Goal: Transaction & Acquisition: Purchase product/service

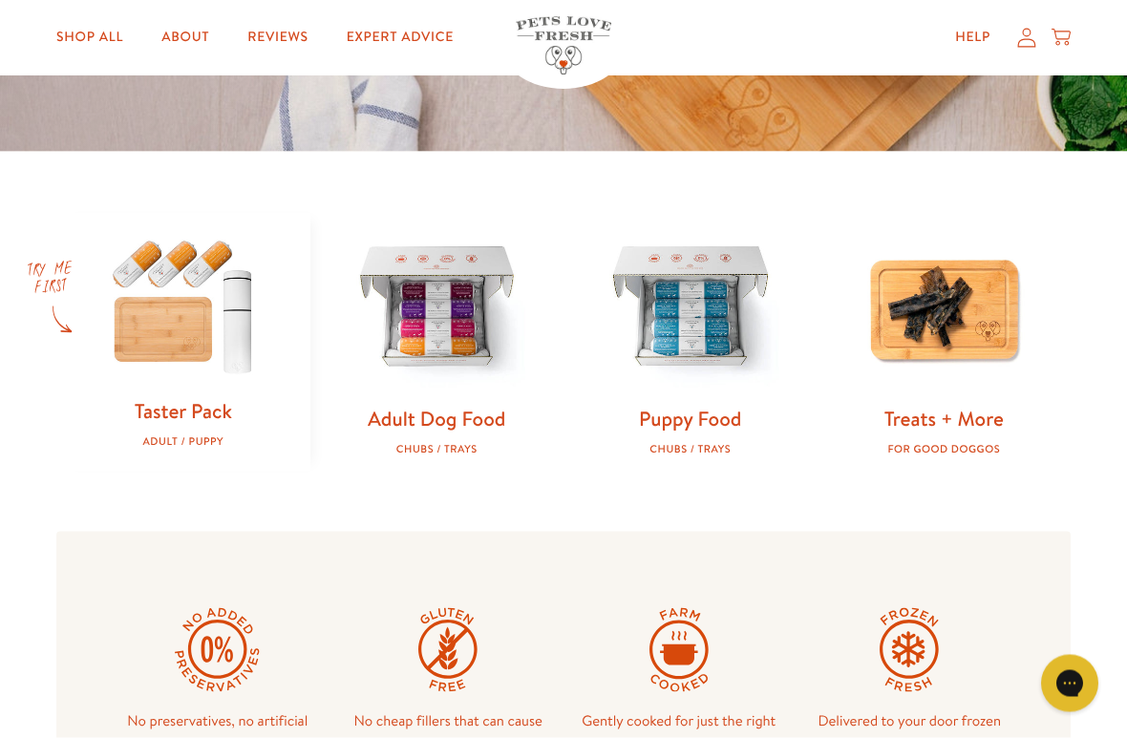
scroll to position [482, 0]
click at [471, 422] on link "Adult Dog Food" at bounding box center [437, 418] width 138 height 28
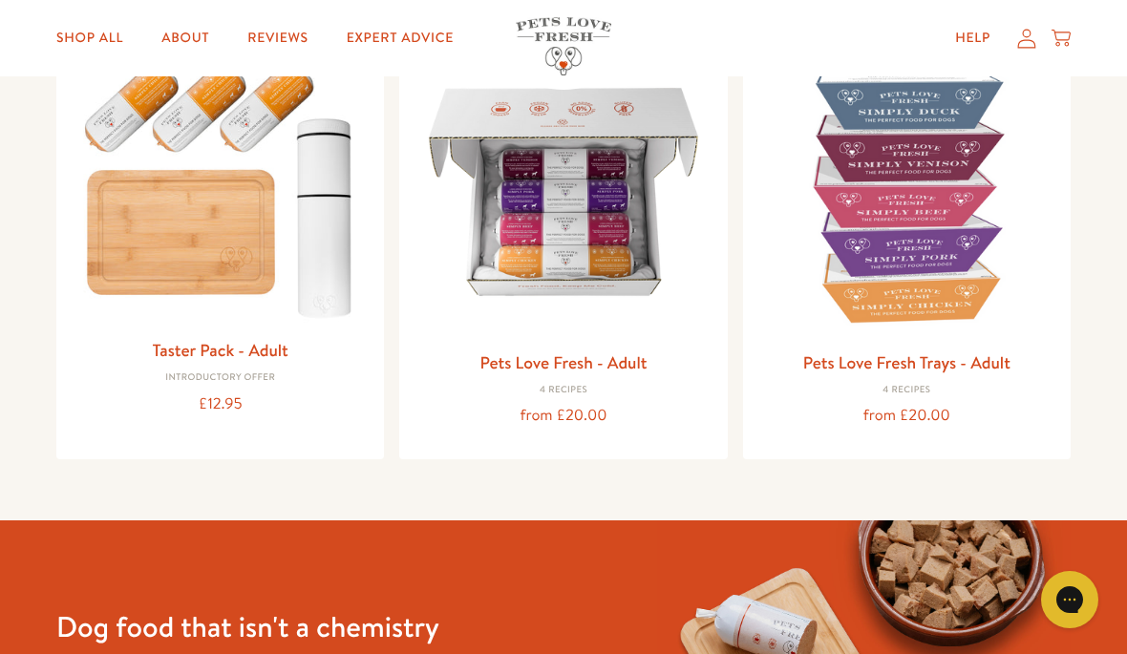
scroll to position [263, 0]
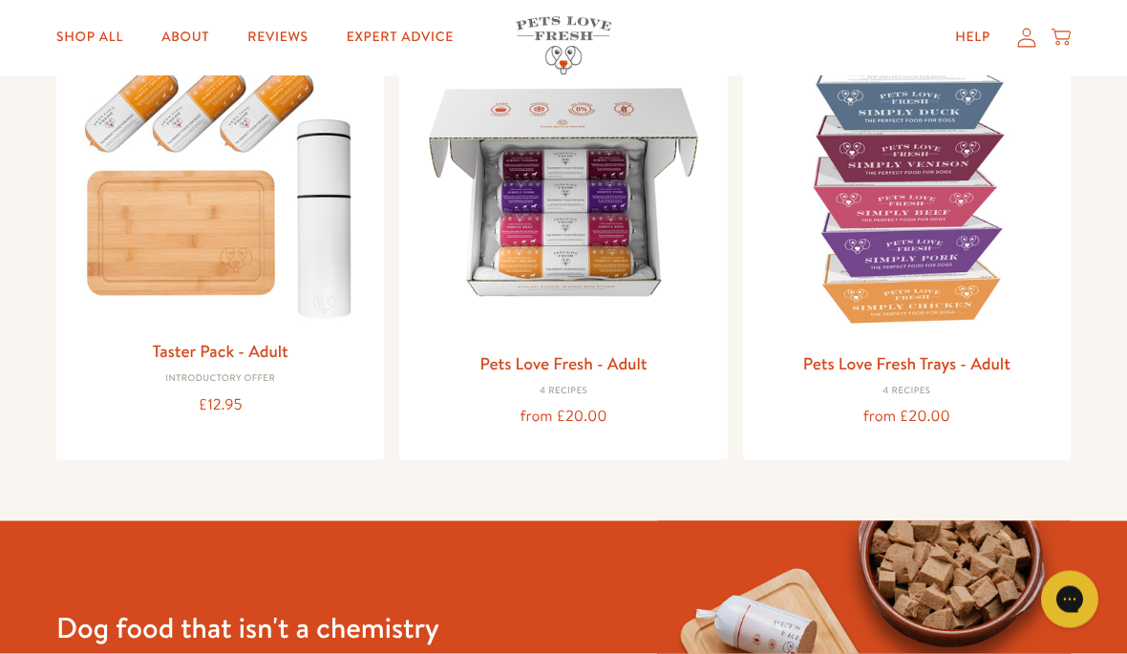
click at [602, 362] on link "Pets Love Fresh - Adult" at bounding box center [562, 363] width 167 height 24
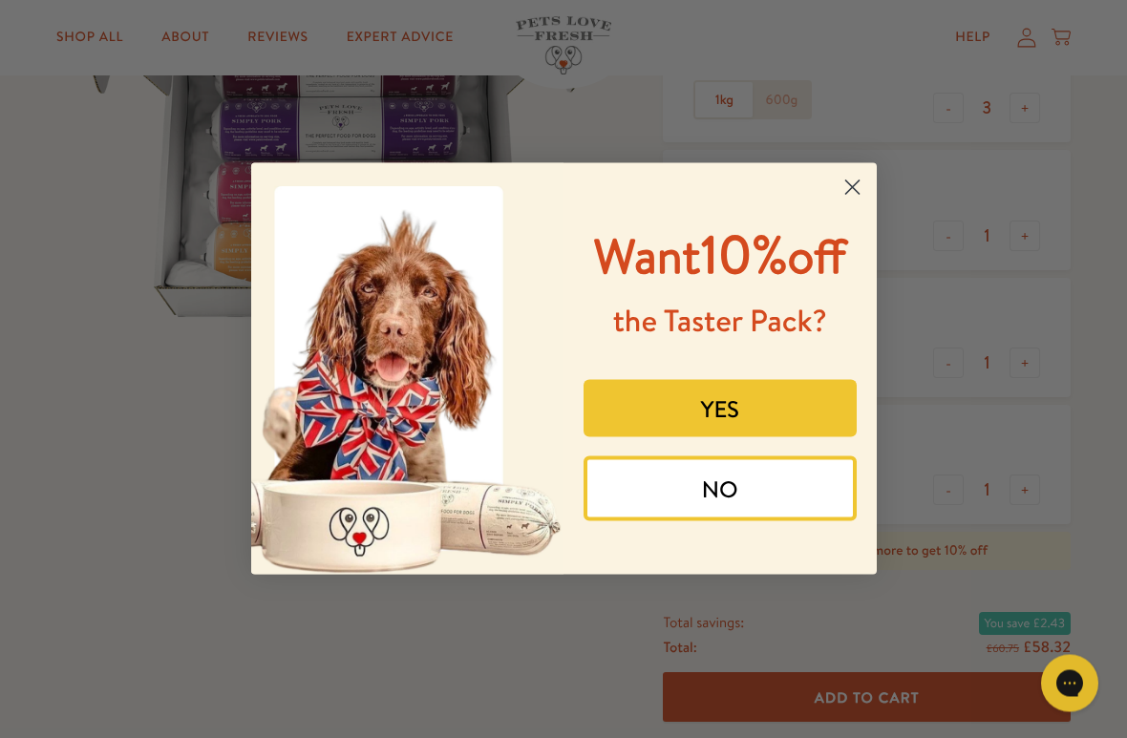
scroll to position [340, 0]
click at [849, 172] on circle "Close dialog" at bounding box center [852, 188] width 32 height 32
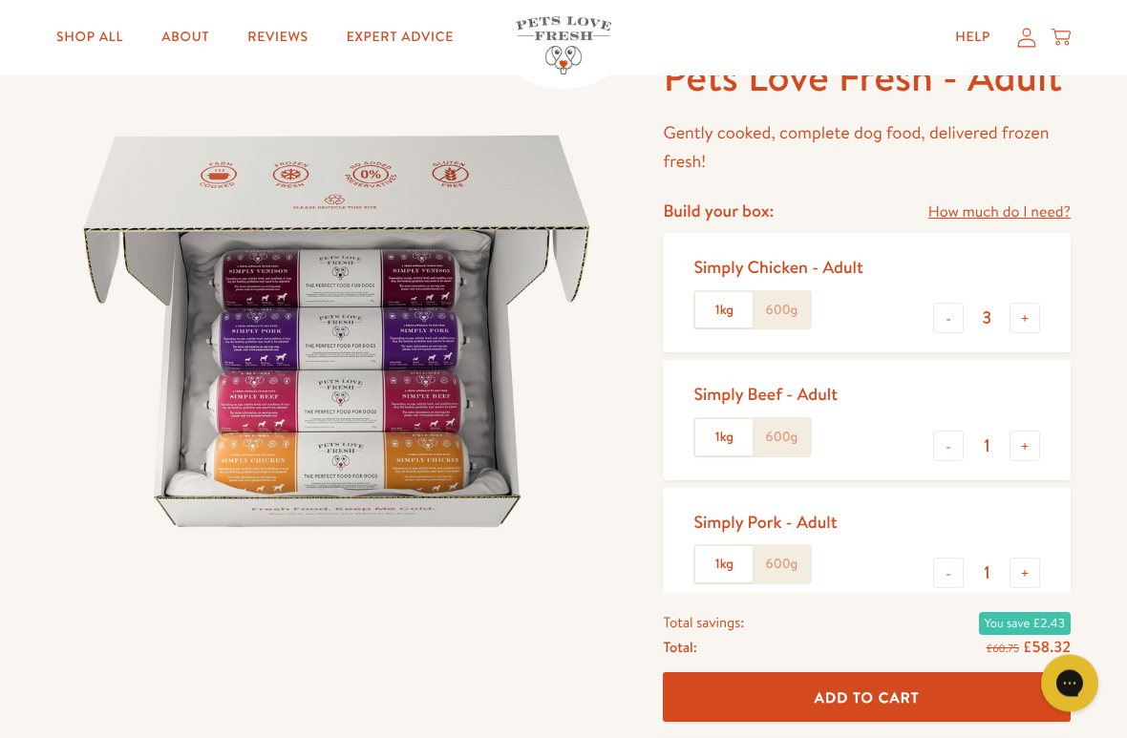
scroll to position [142, 0]
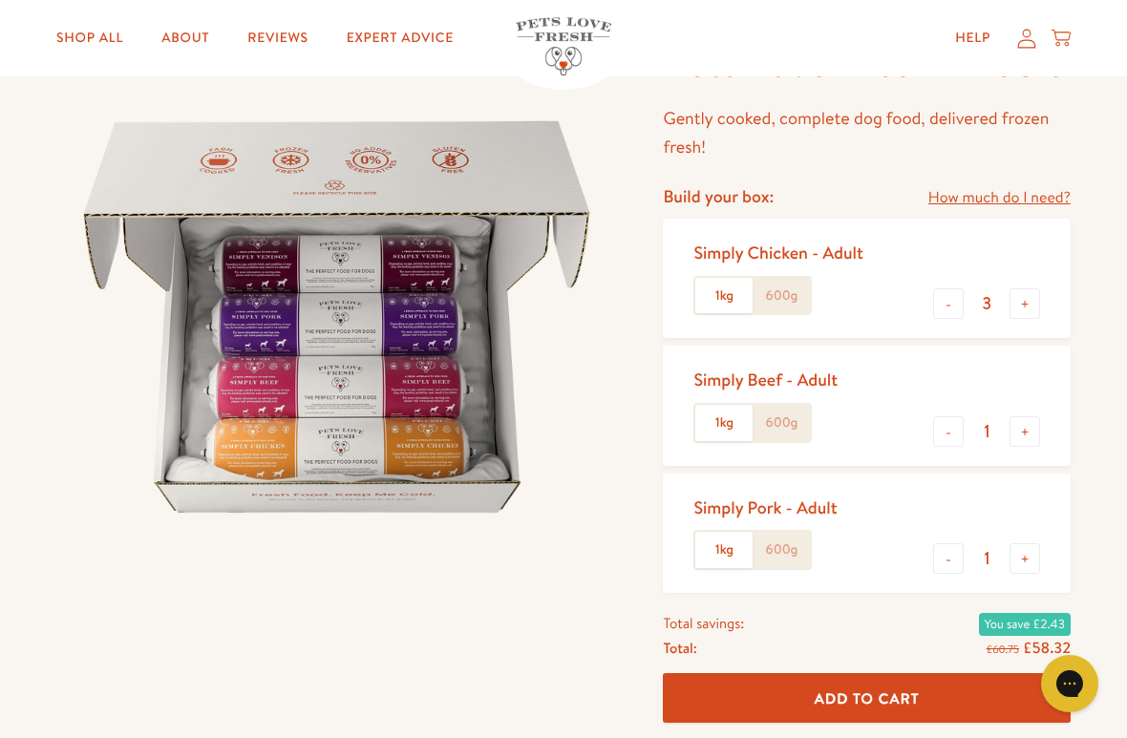
click at [793, 291] on label "600g" at bounding box center [781, 296] width 57 height 36
click at [0, 0] on input "600g" at bounding box center [0, 0] width 0 height 0
click at [799, 413] on label "600g" at bounding box center [781, 423] width 57 height 36
click at [0, 0] on input "600g" at bounding box center [0, 0] width 0 height 0
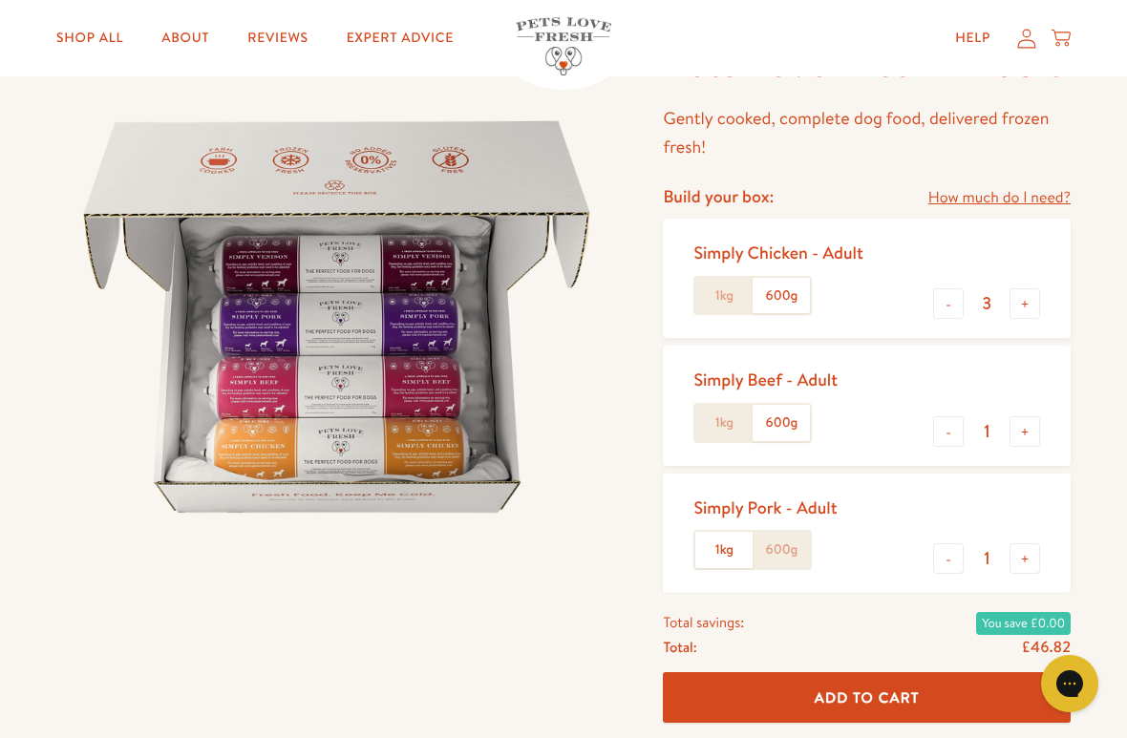
click at [802, 541] on label "600g" at bounding box center [781, 550] width 57 height 36
click at [0, 0] on input "600g" at bounding box center [0, 0] width 0 height 0
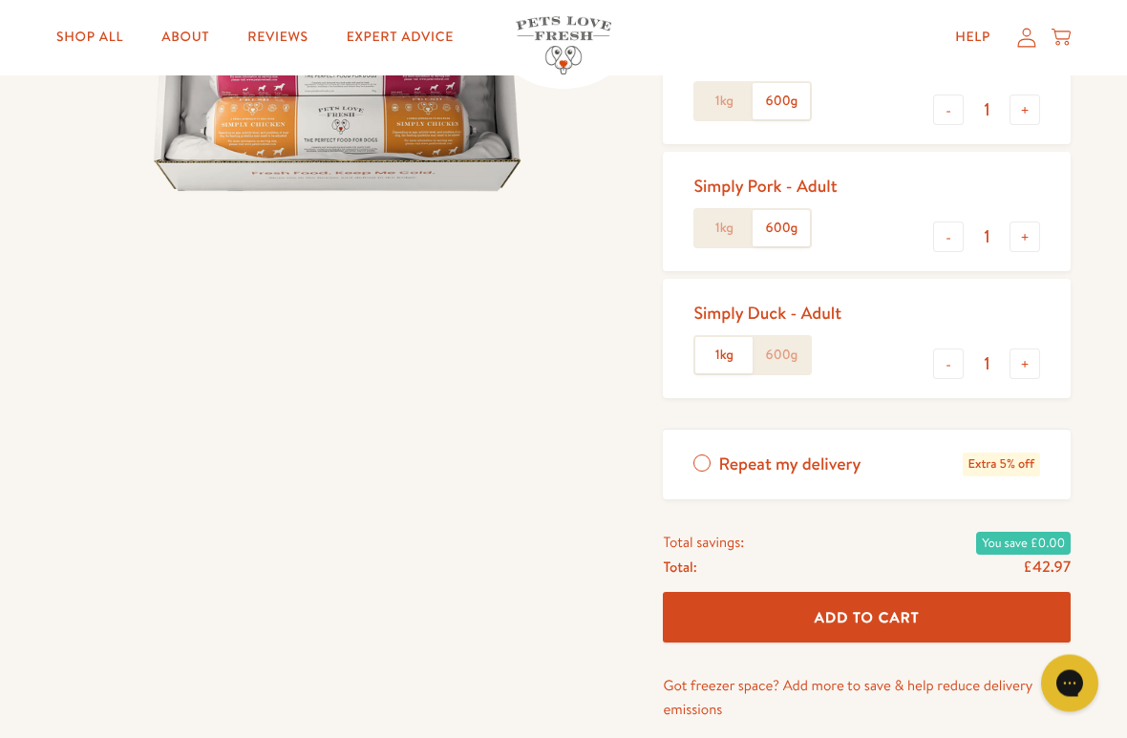
scroll to position [465, 0]
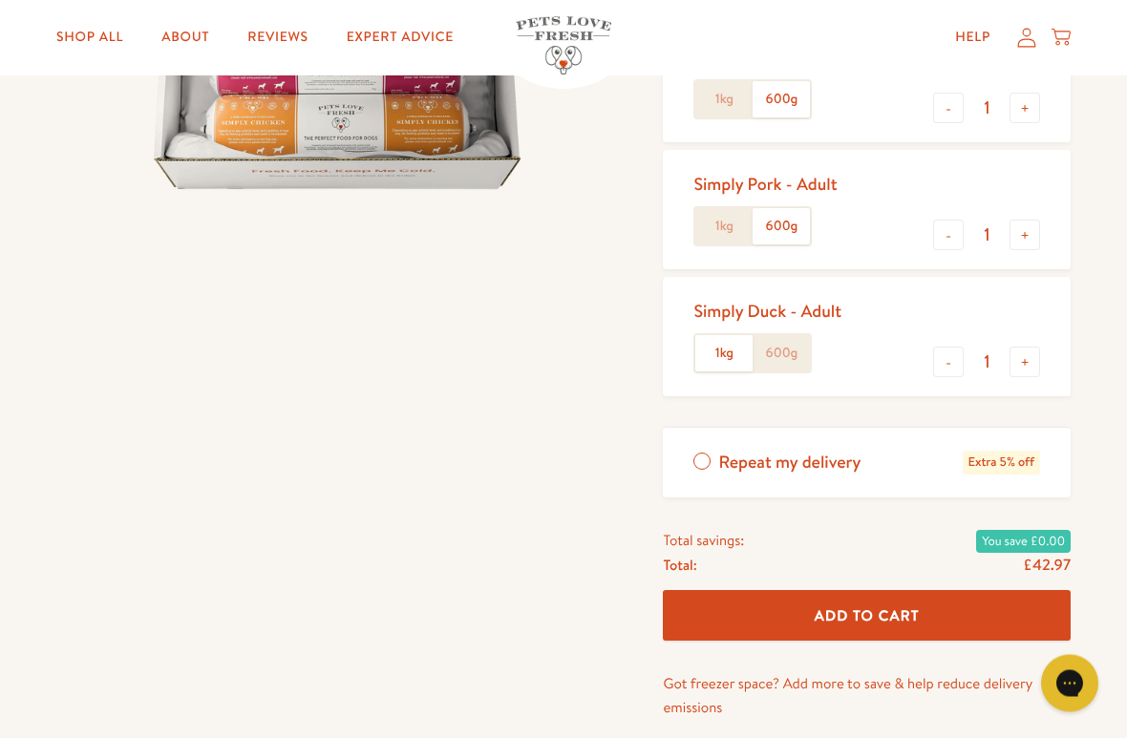
click at [786, 339] on label "600g" at bounding box center [781, 354] width 57 height 36
click at [0, 0] on input "600g" at bounding box center [0, 0] width 0 height 0
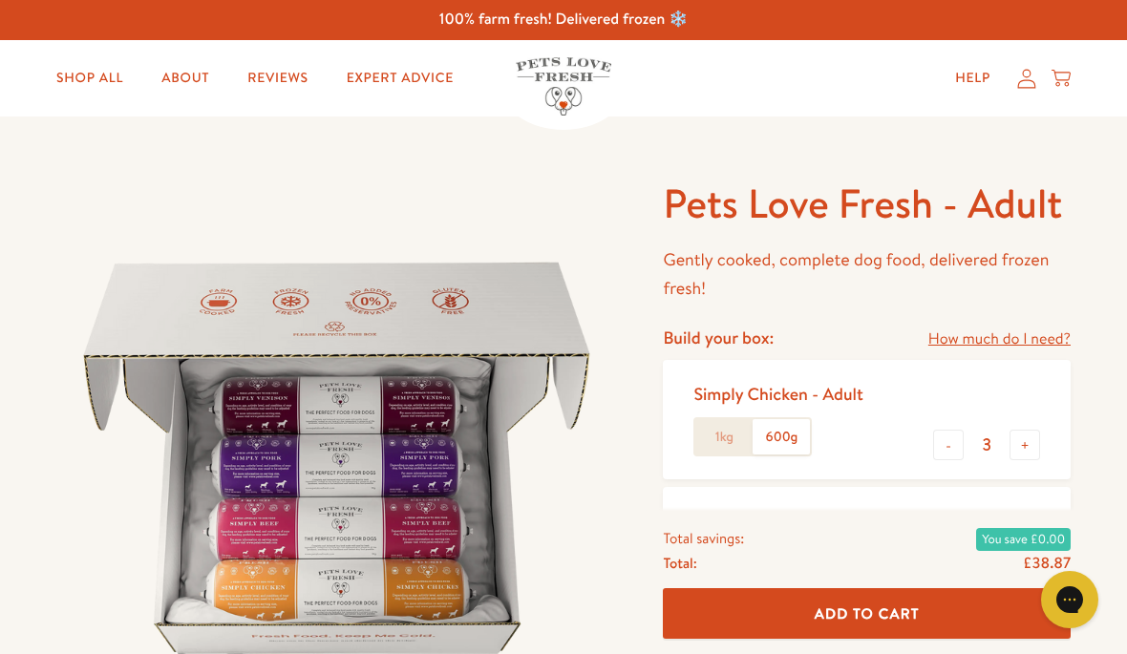
scroll to position [0, 0]
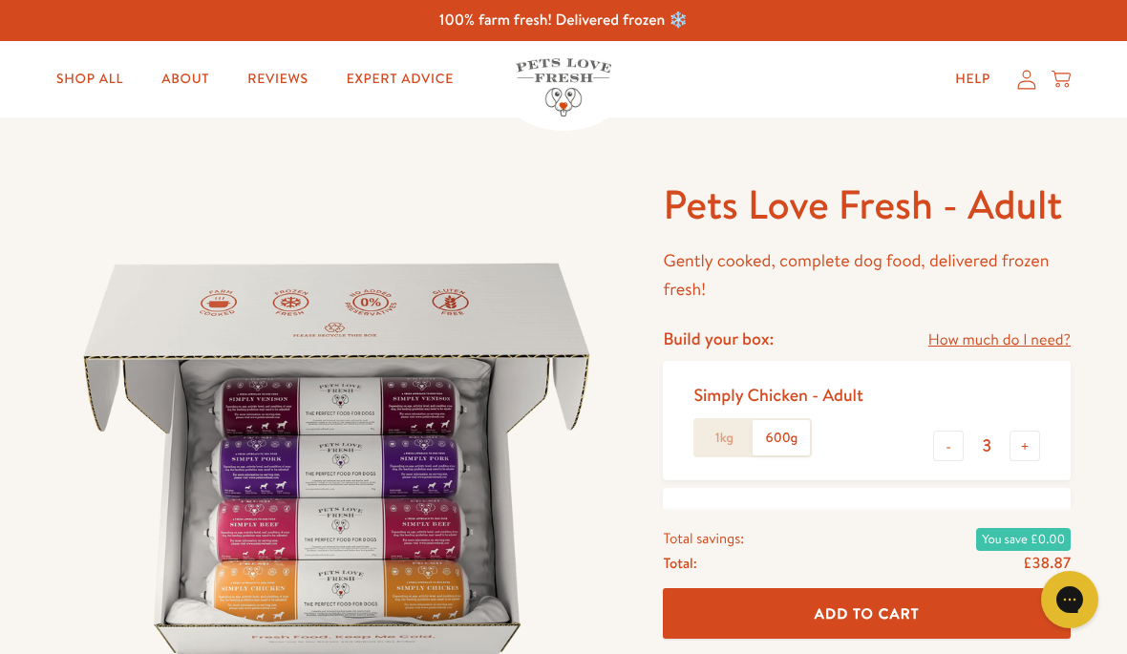
click at [94, 74] on link "Shop All" at bounding box center [89, 79] width 97 height 38
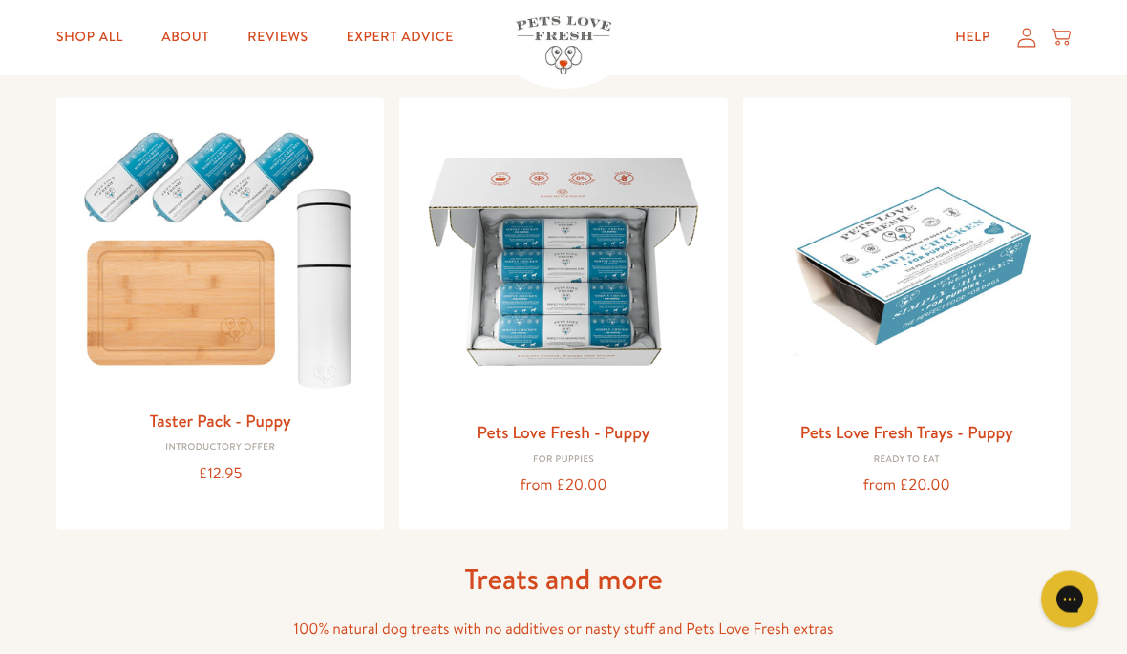
scroll to position [770, 0]
click at [573, 419] on link "Pets Love Fresh - Puppy" at bounding box center [563, 431] width 173 height 24
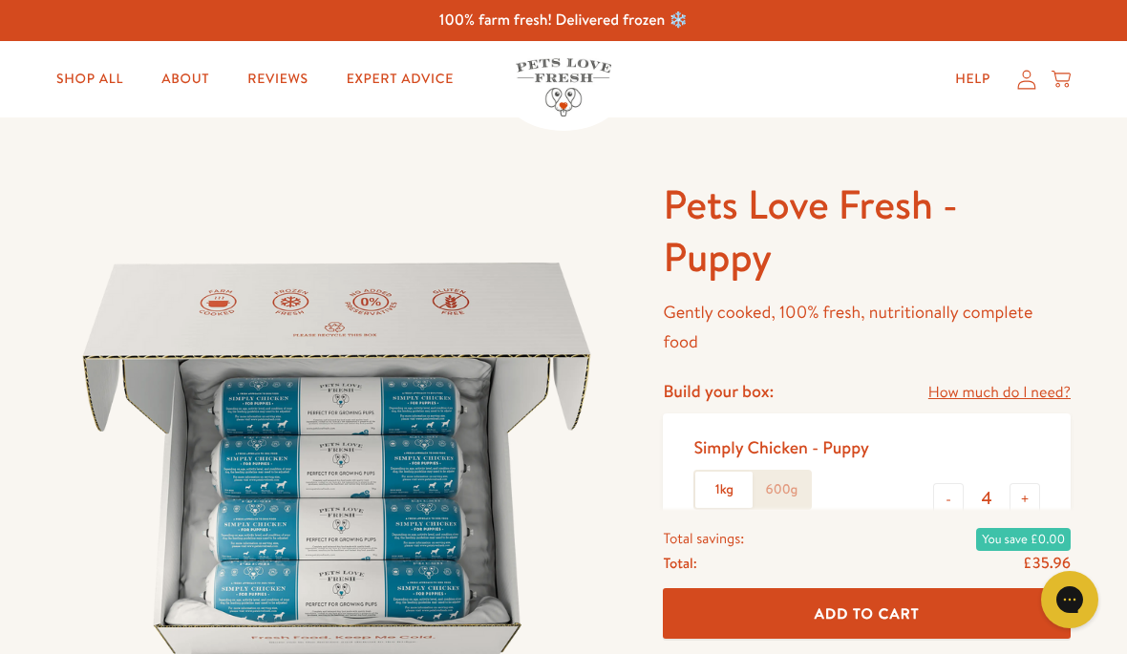
click at [80, 74] on link "Shop All" at bounding box center [89, 79] width 97 height 38
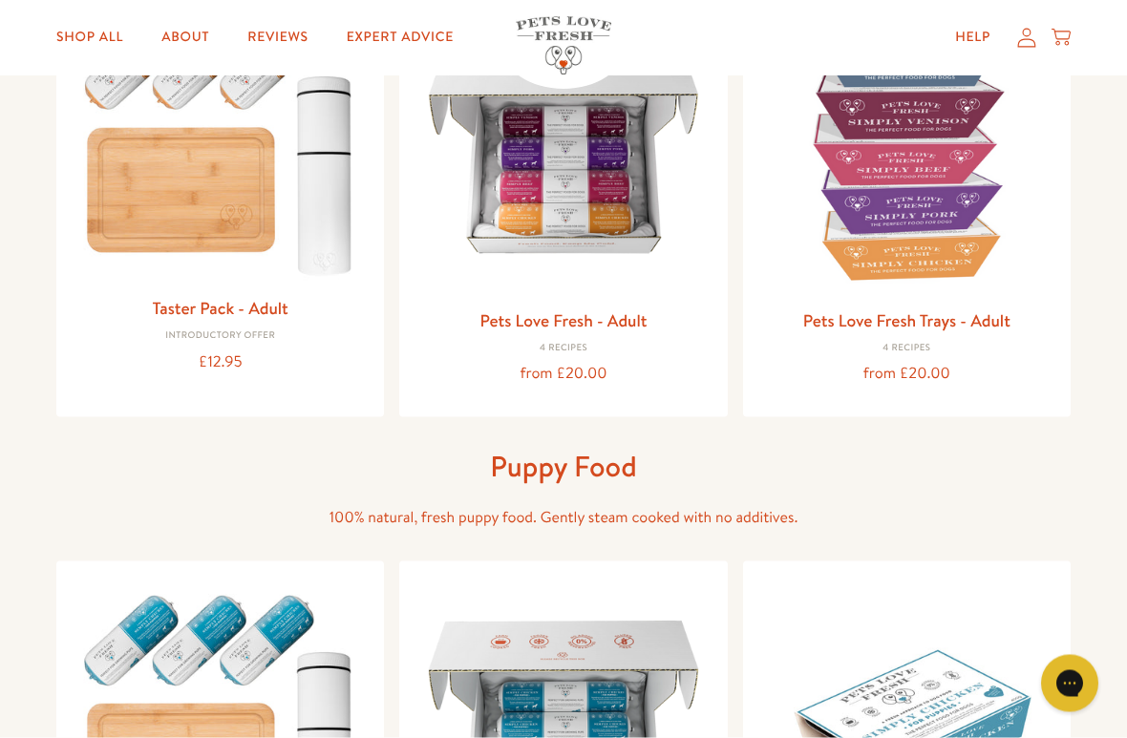
scroll to position [307, 0]
click at [644, 310] on link "Pets Love Fresh - Adult" at bounding box center [562, 320] width 167 height 24
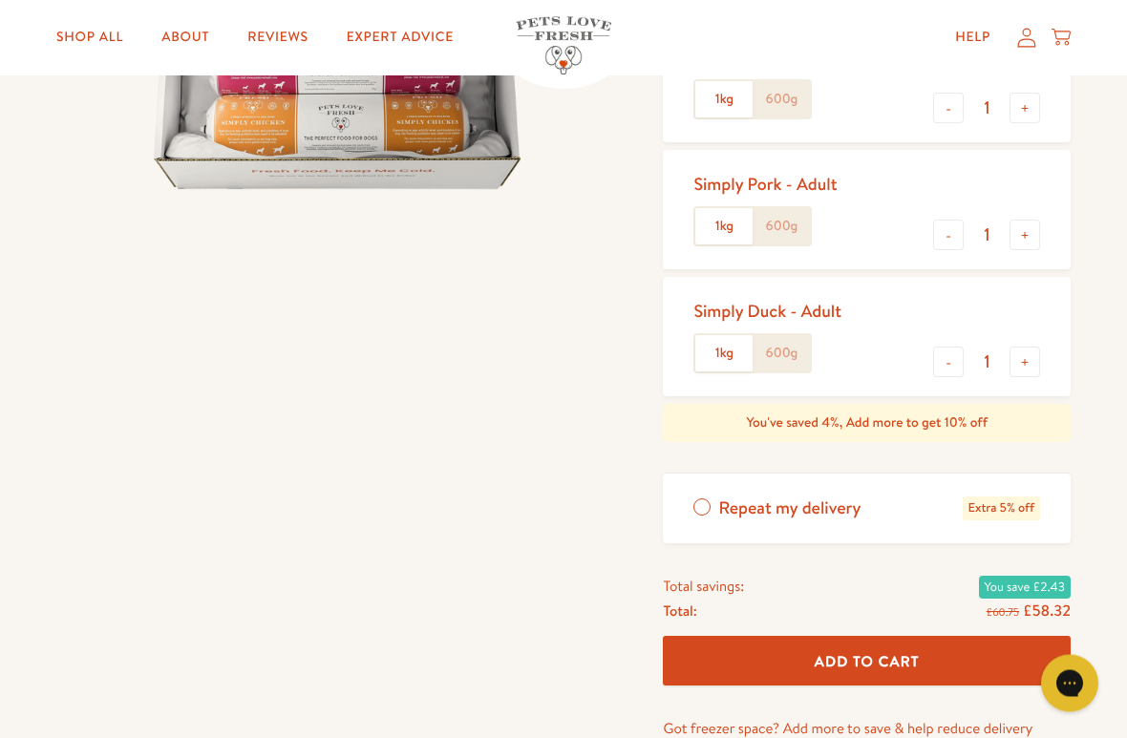
scroll to position [468, 0]
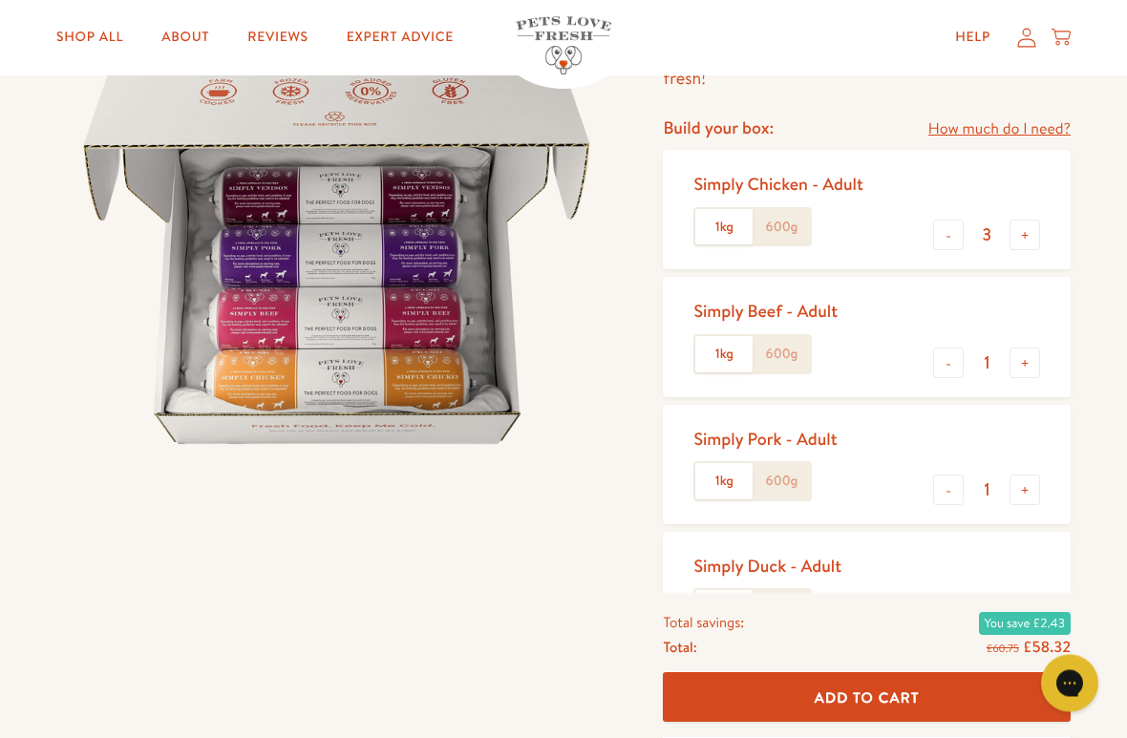
click at [794, 214] on label "600g" at bounding box center [781, 228] width 57 height 36
click at [0, 0] on input "600g" at bounding box center [0, 0] width 0 height 0
click at [800, 349] on label "600g" at bounding box center [781, 354] width 57 height 36
click at [0, 0] on input "600g" at bounding box center [0, 0] width 0 height 0
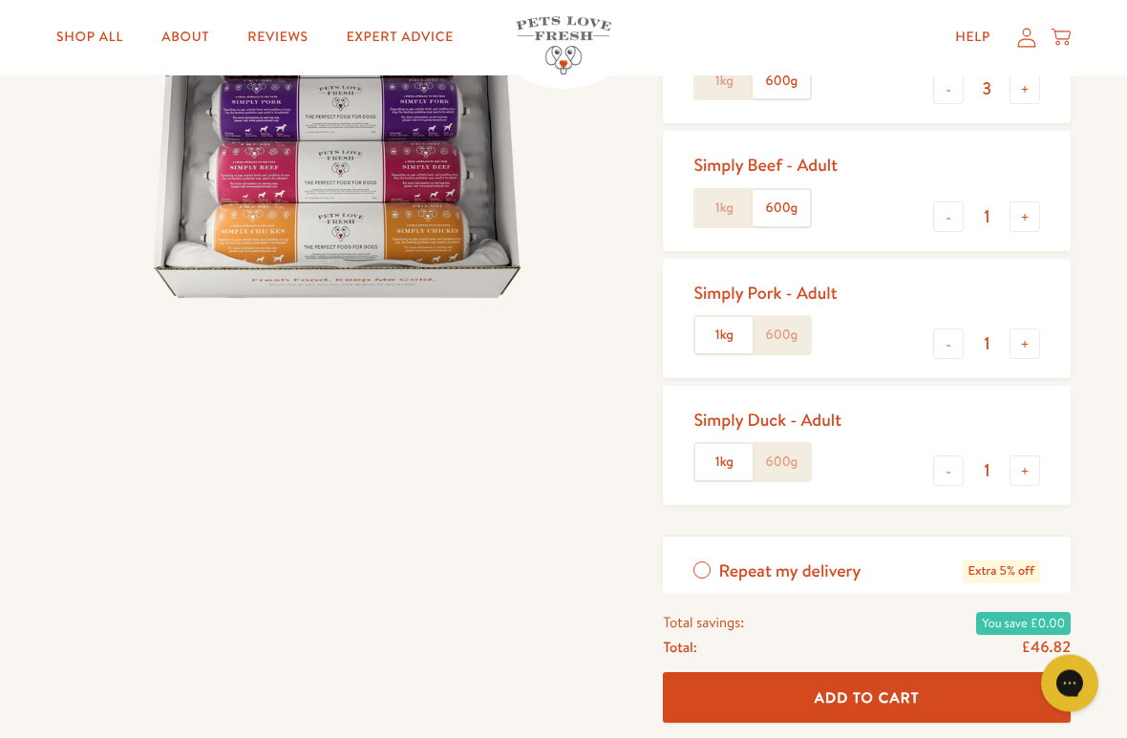
scroll to position [406, 0]
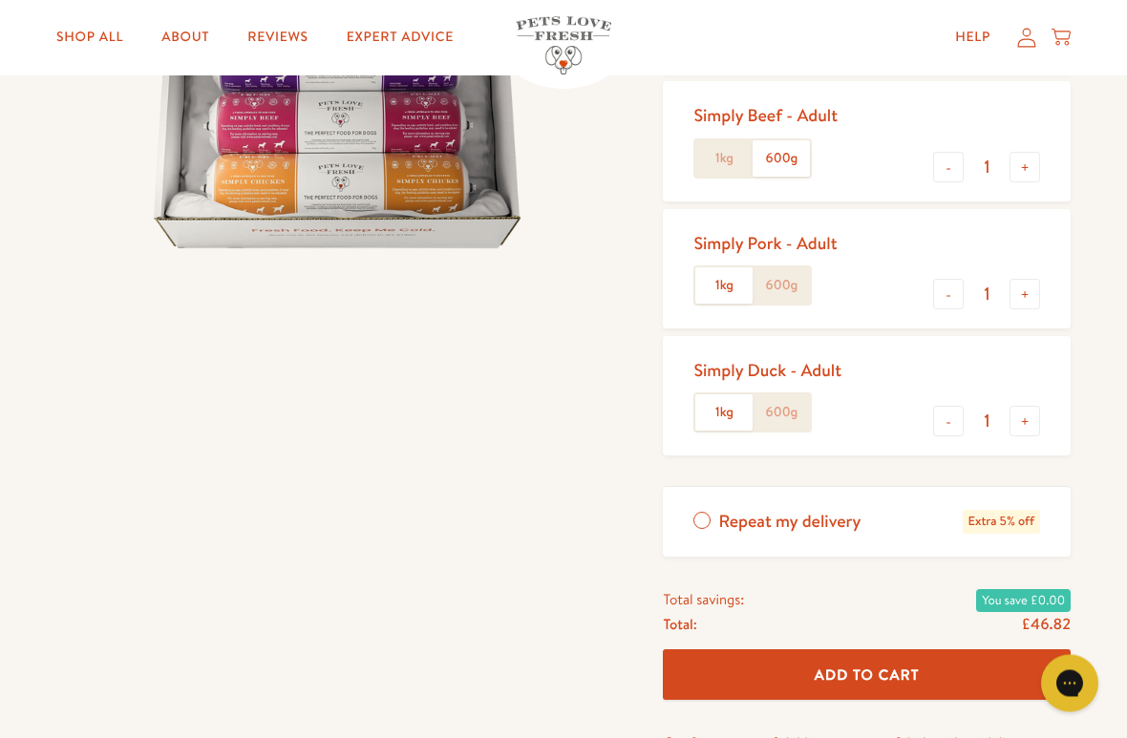
click at [790, 279] on label "600g" at bounding box center [781, 286] width 57 height 36
click at [0, 0] on input "600g" at bounding box center [0, 0] width 0 height 0
click at [801, 402] on label "600g" at bounding box center [781, 412] width 57 height 36
click at [0, 0] on input "600g" at bounding box center [0, 0] width 0 height 0
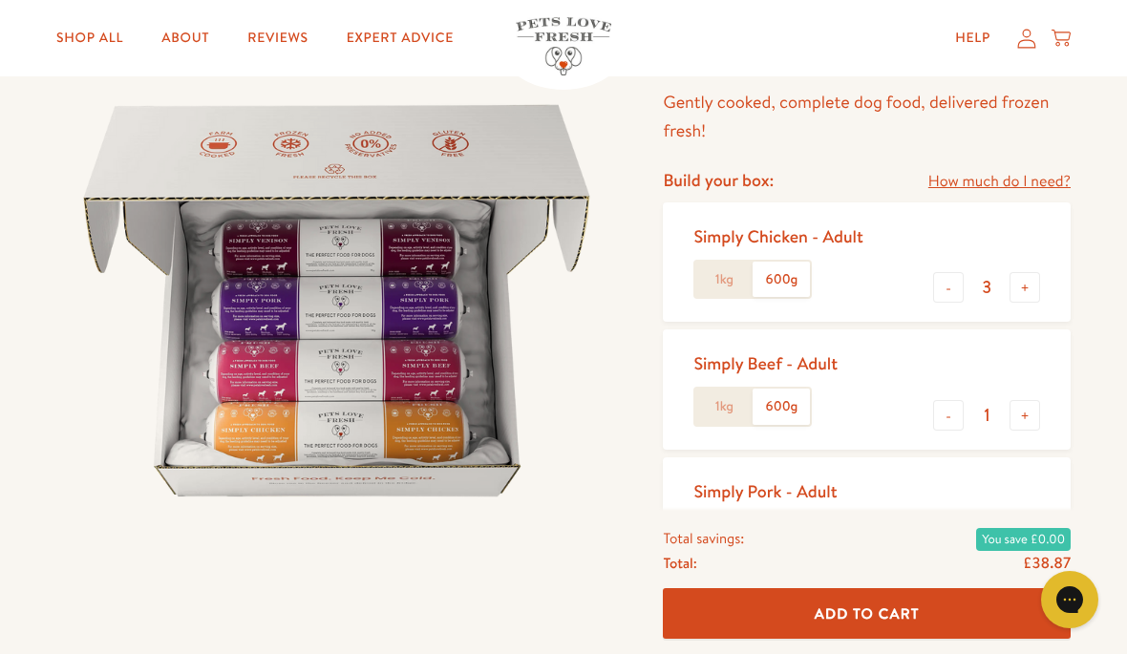
scroll to position [146, 0]
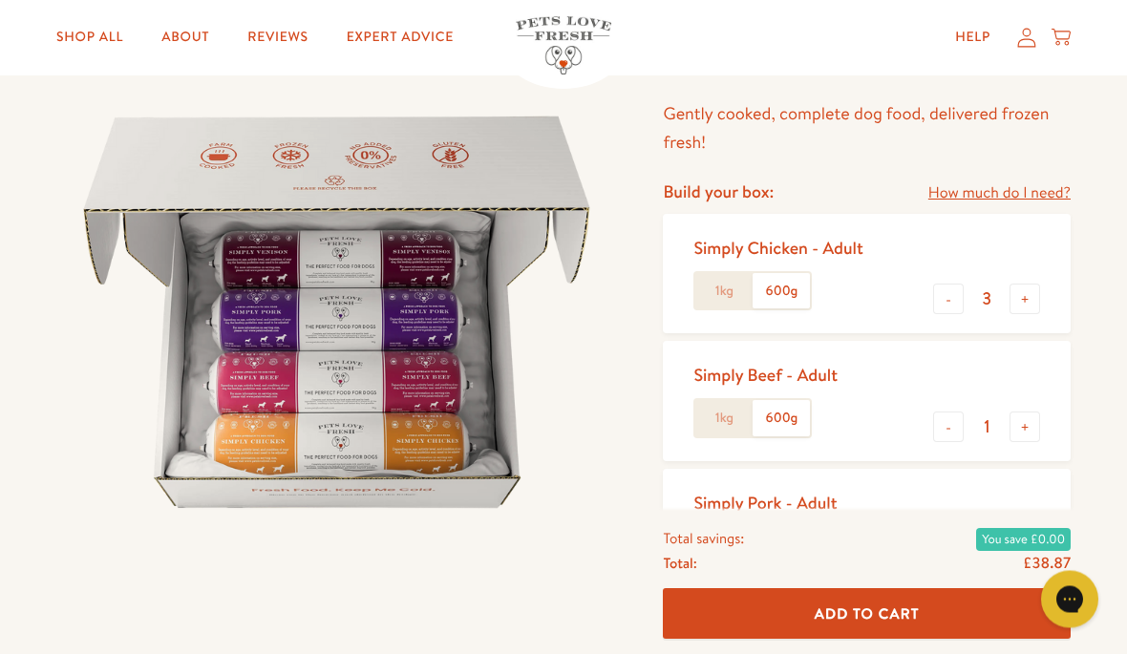
click at [951, 287] on button "-" at bounding box center [948, 300] width 31 height 31
click at [951, 291] on button "-" at bounding box center [948, 299] width 31 height 31
type input "1"
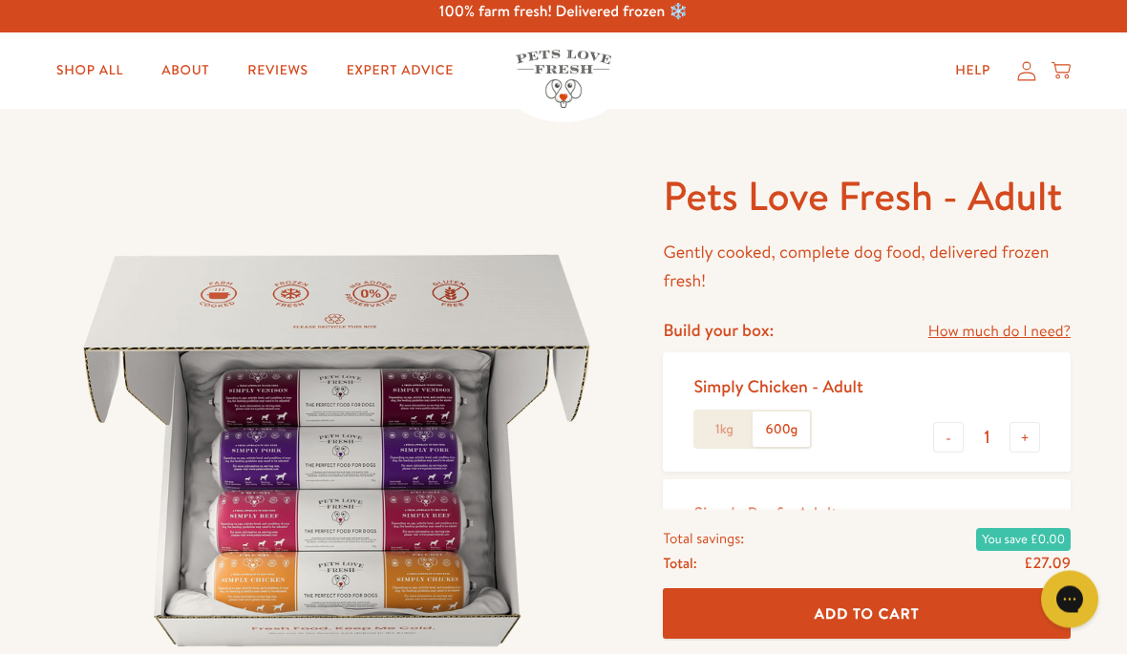
scroll to position [0, 0]
